Goal: Task Accomplishment & Management: Manage account settings

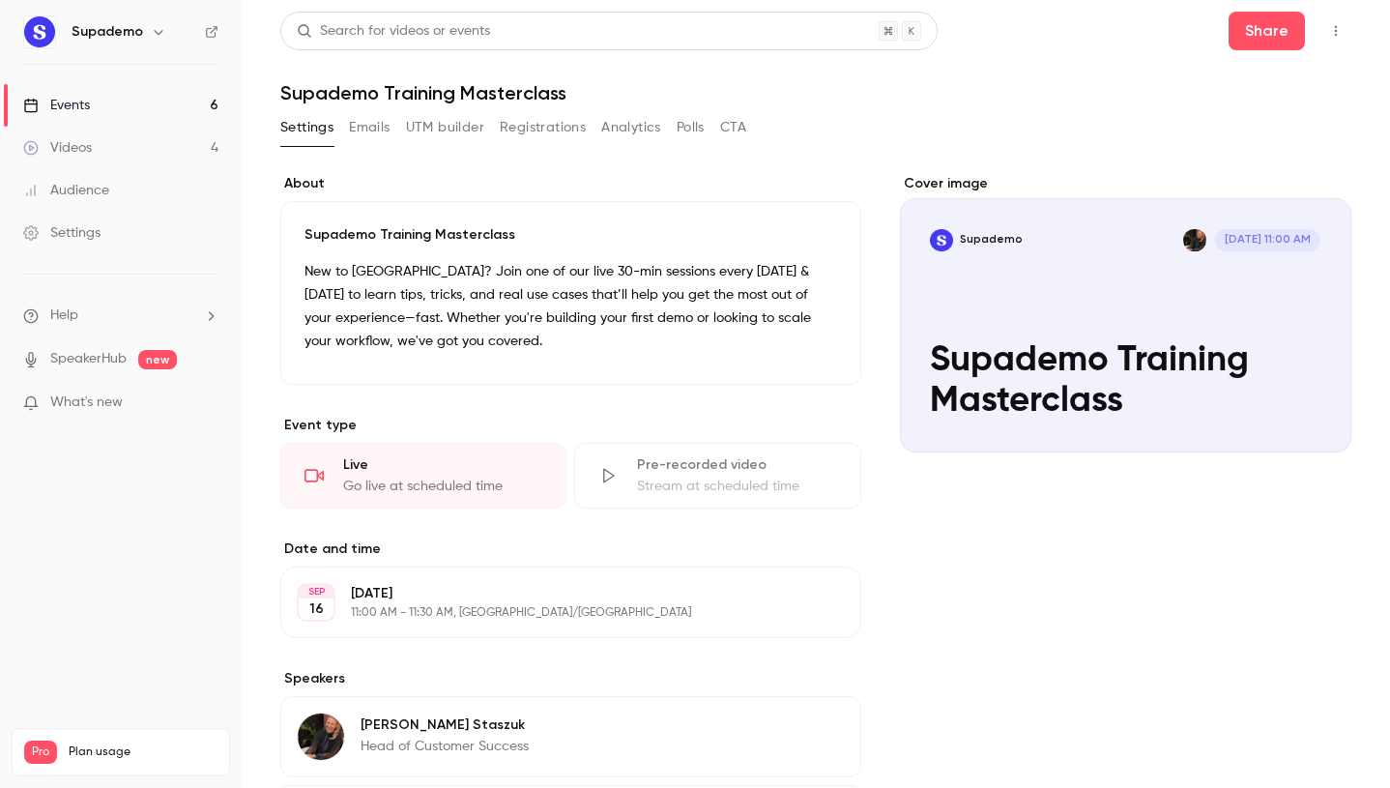
click at [129, 102] on link "Events 6" at bounding box center [121, 105] width 242 height 43
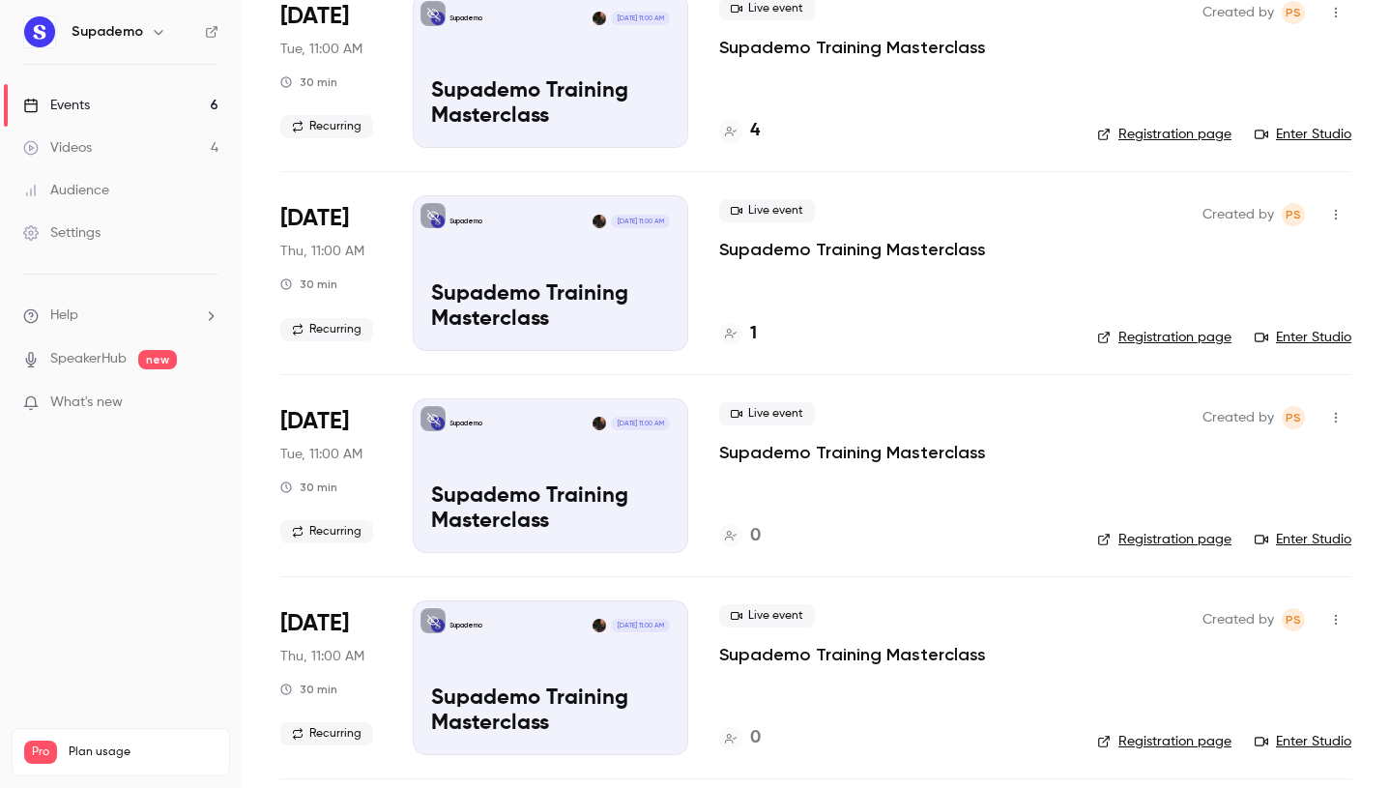
scroll to position [158, 0]
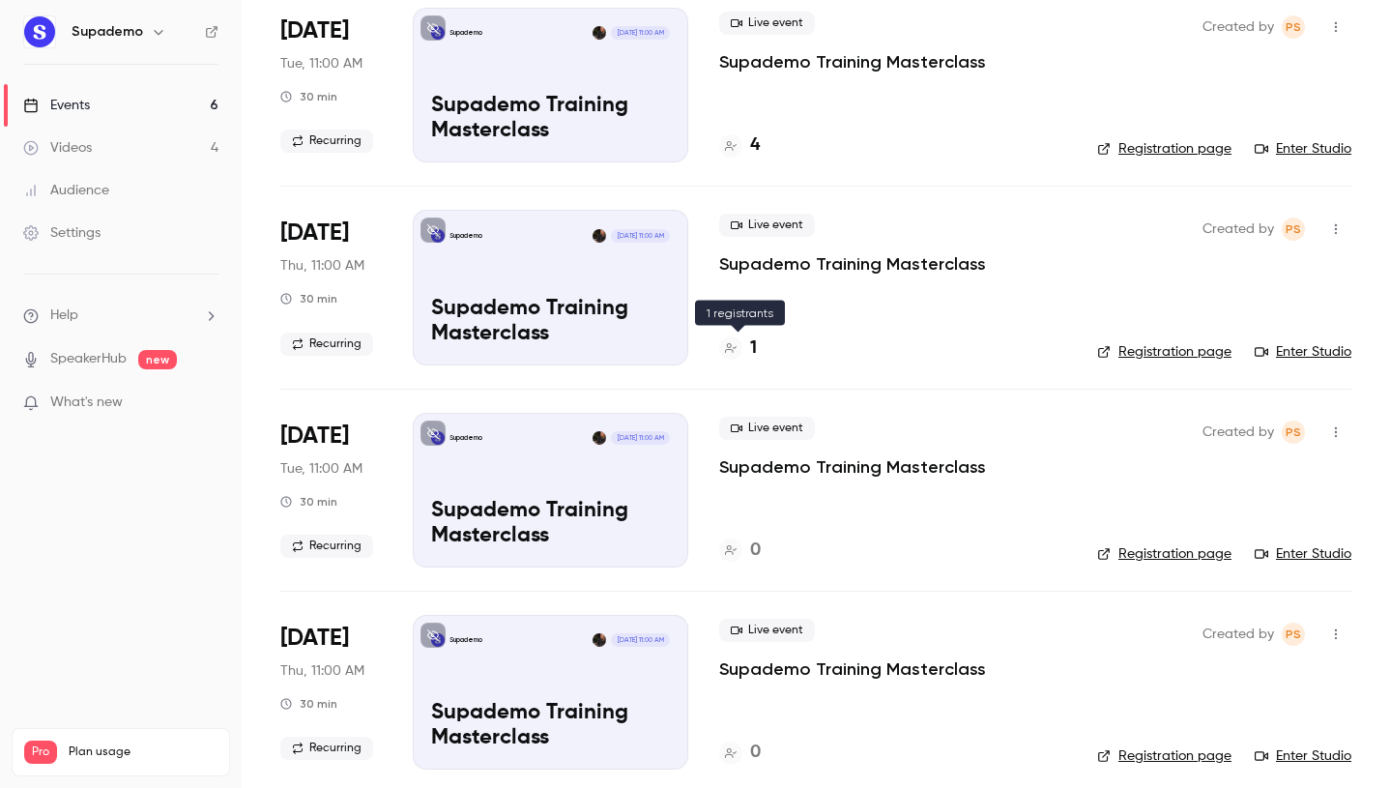
click at [752, 348] on h4 "1" at bounding box center [753, 348] width 7 height 26
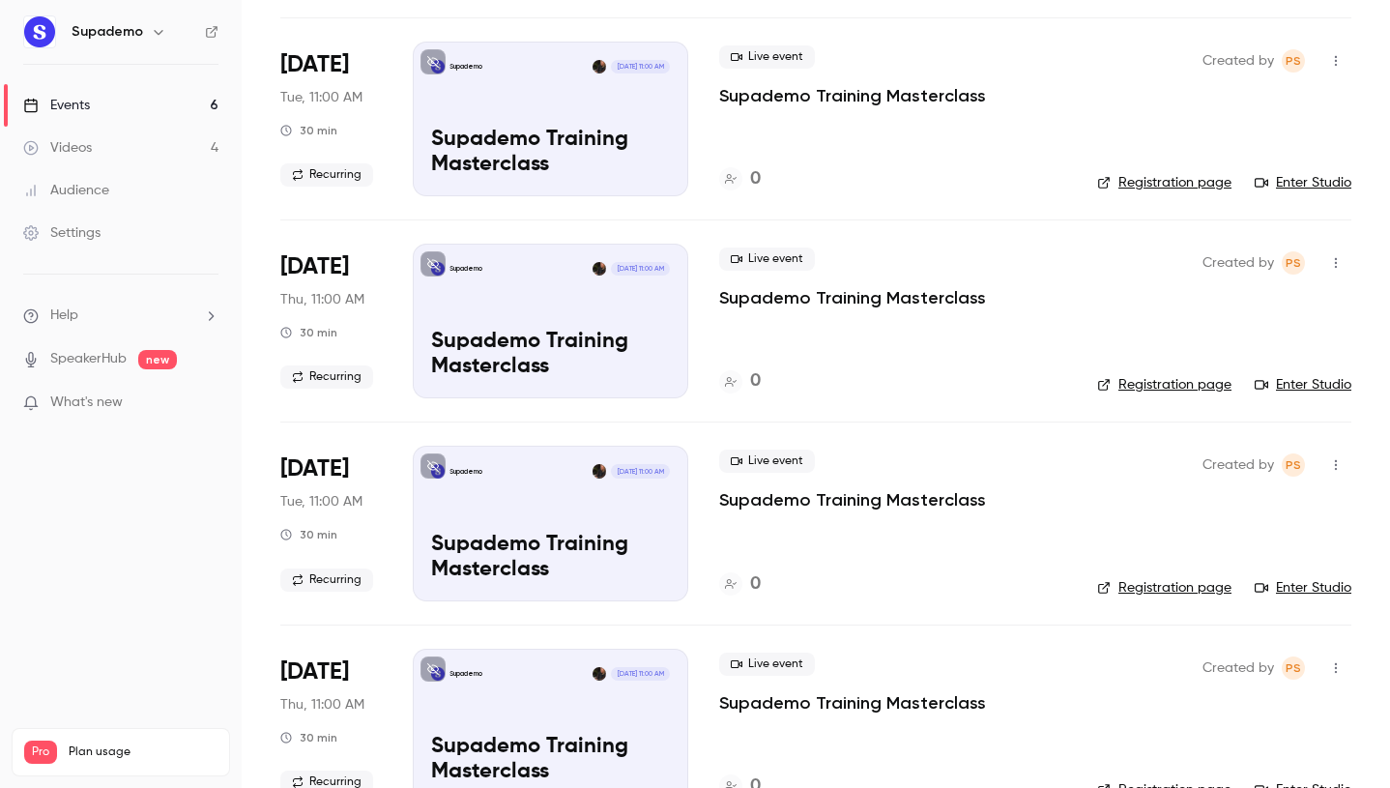
scroll to position [580, 0]
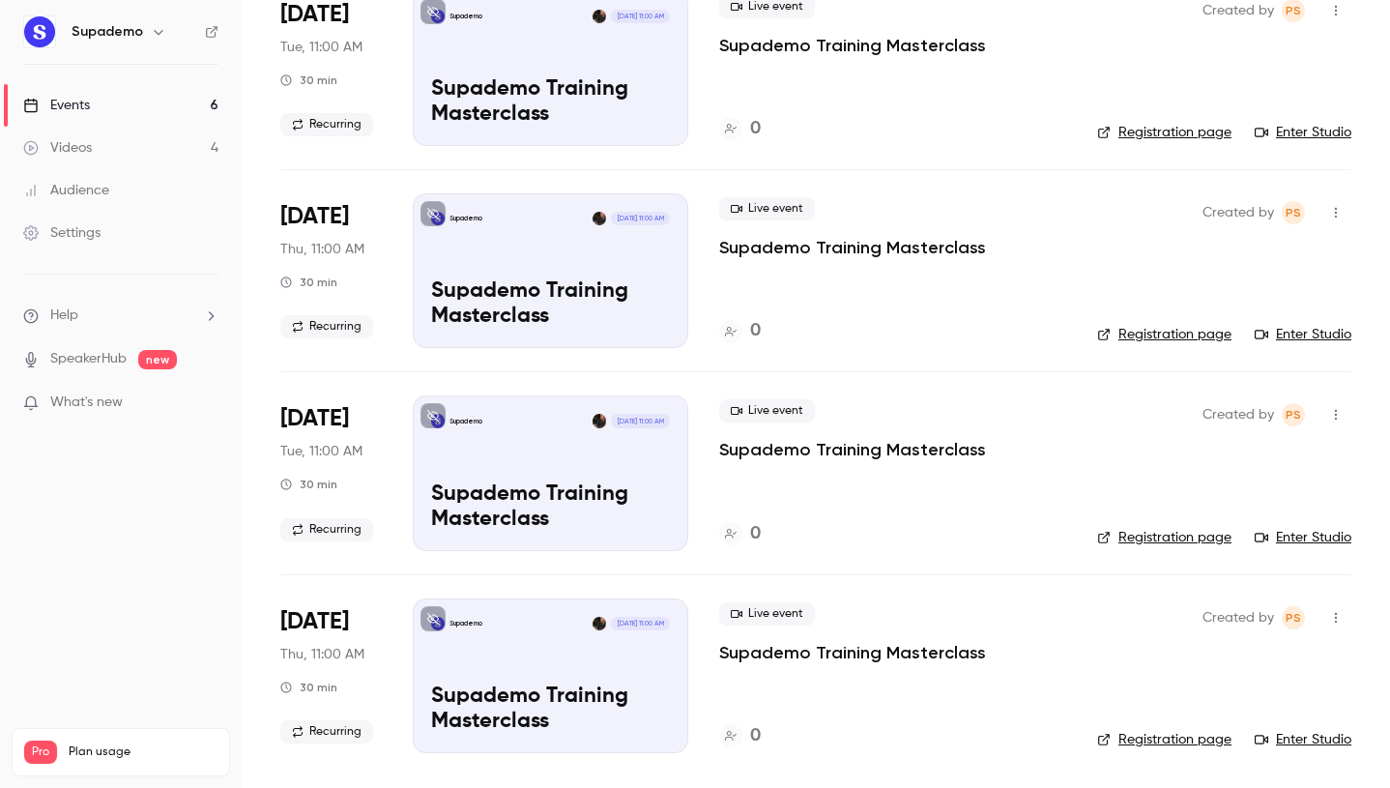
click at [1336, 619] on icon "button" at bounding box center [1335, 618] width 15 height 14
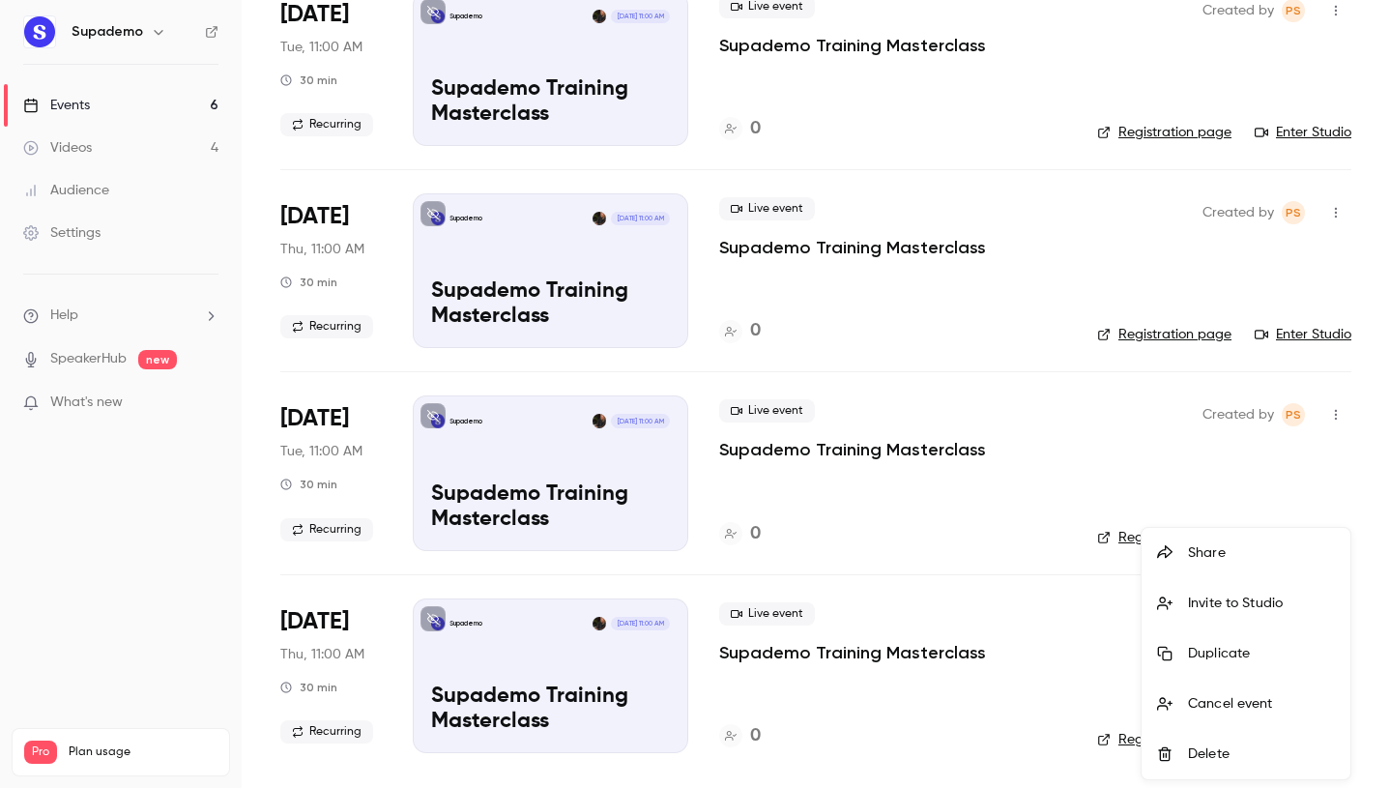
click at [1025, 601] on div at bounding box center [695, 394] width 1390 height 788
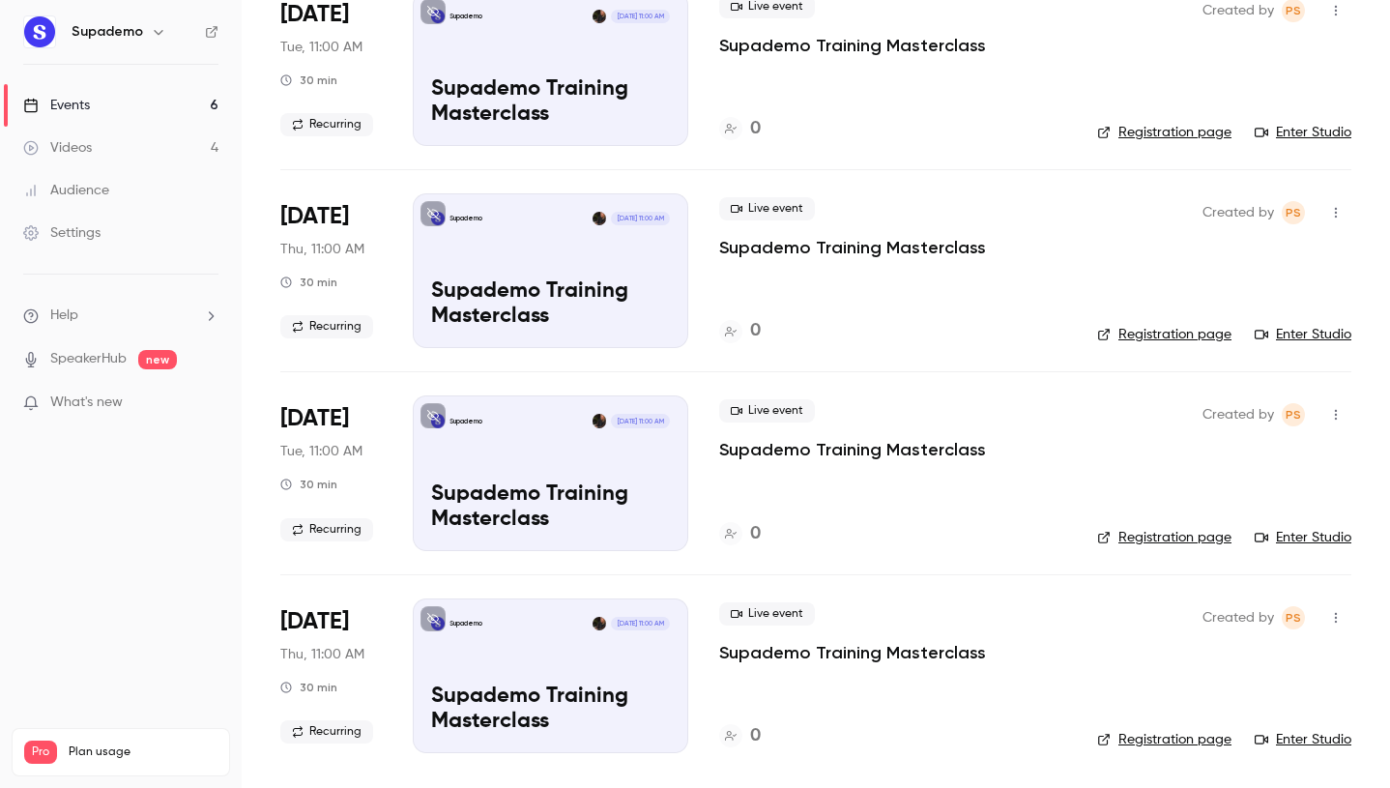
click at [1333, 617] on icon "button" at bounding box center [1335, 618] width 15 height 14
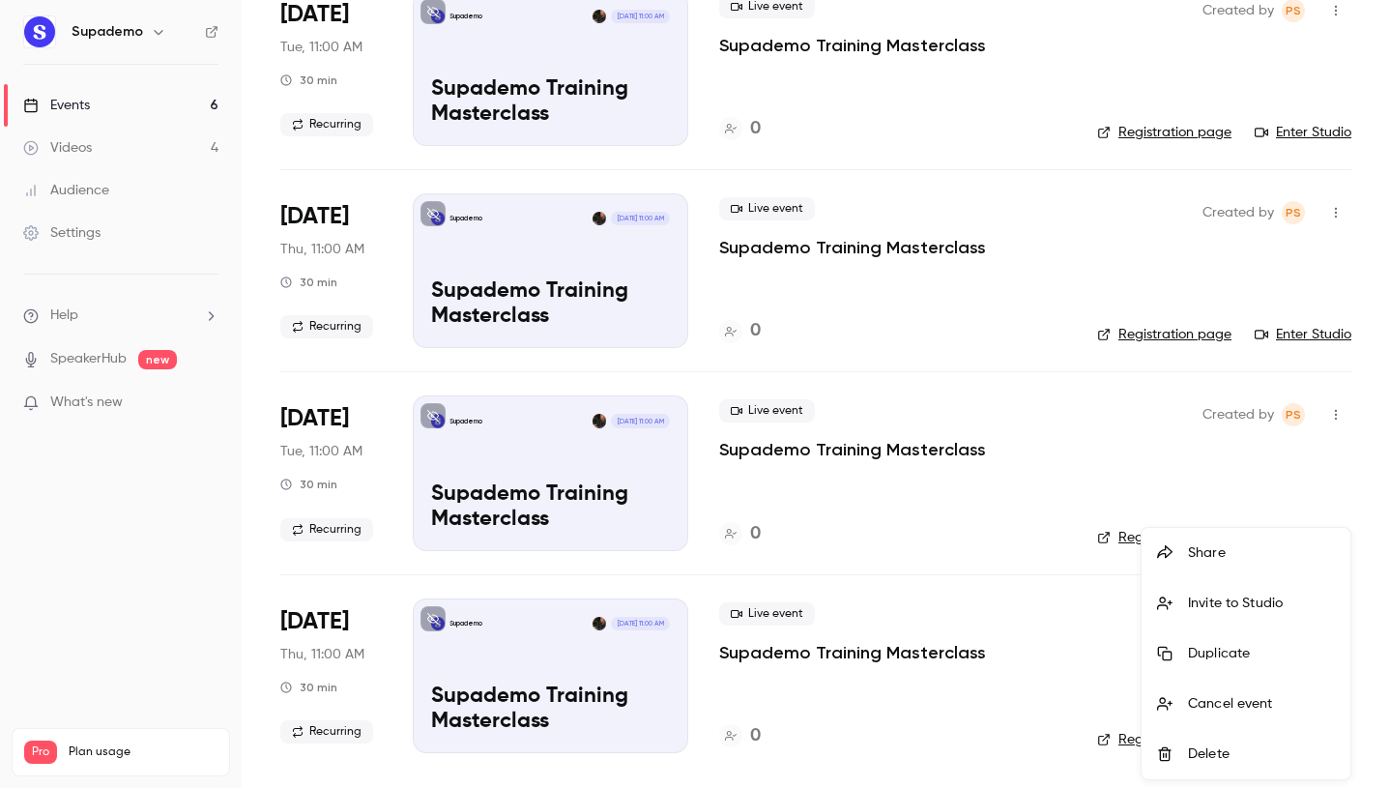
click at [1231, 749] on div "Delete" at bounding box center [1261, 753] width 147 height 19
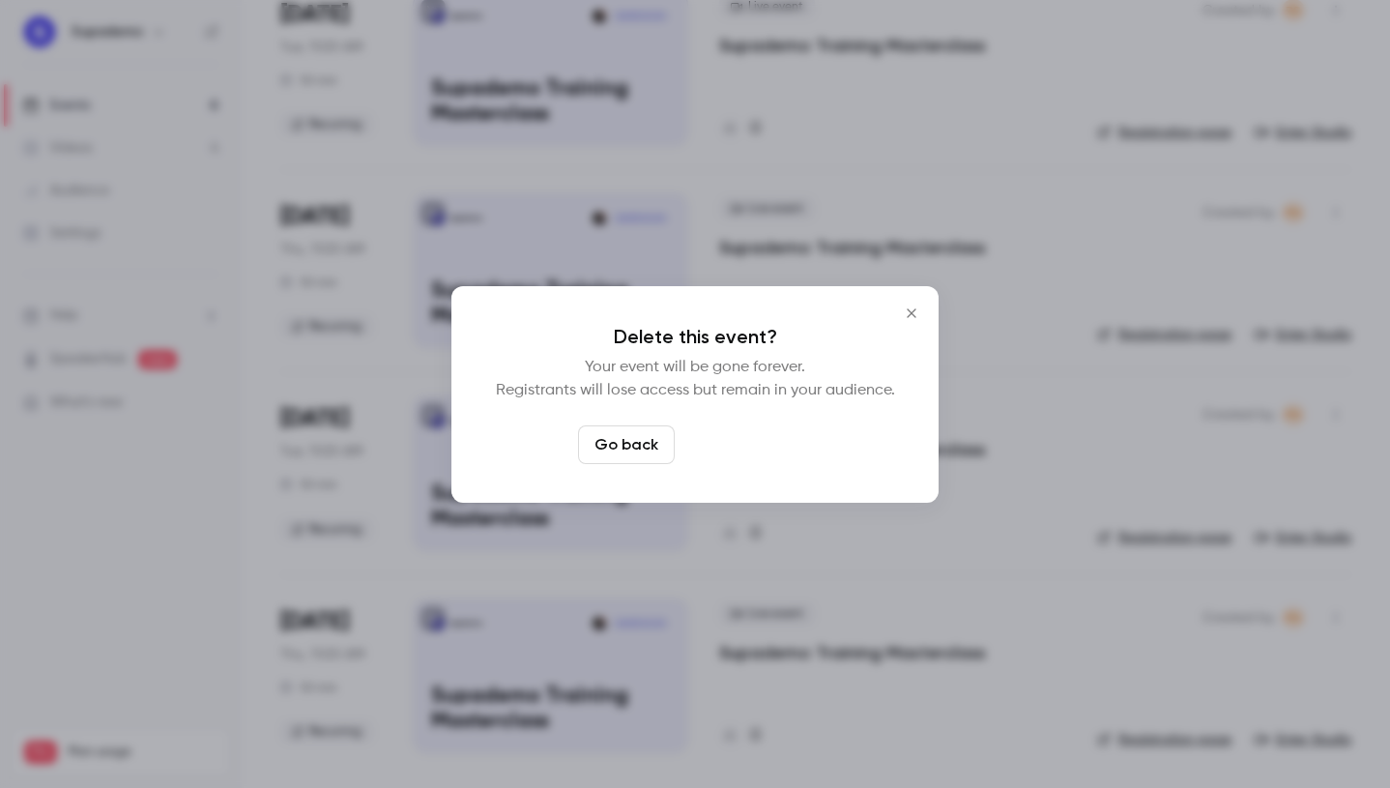
click at [752, 443] on button "Delete event" at bounding box center [747, 444] width 130 height 39
